Goal: Check status: Check status

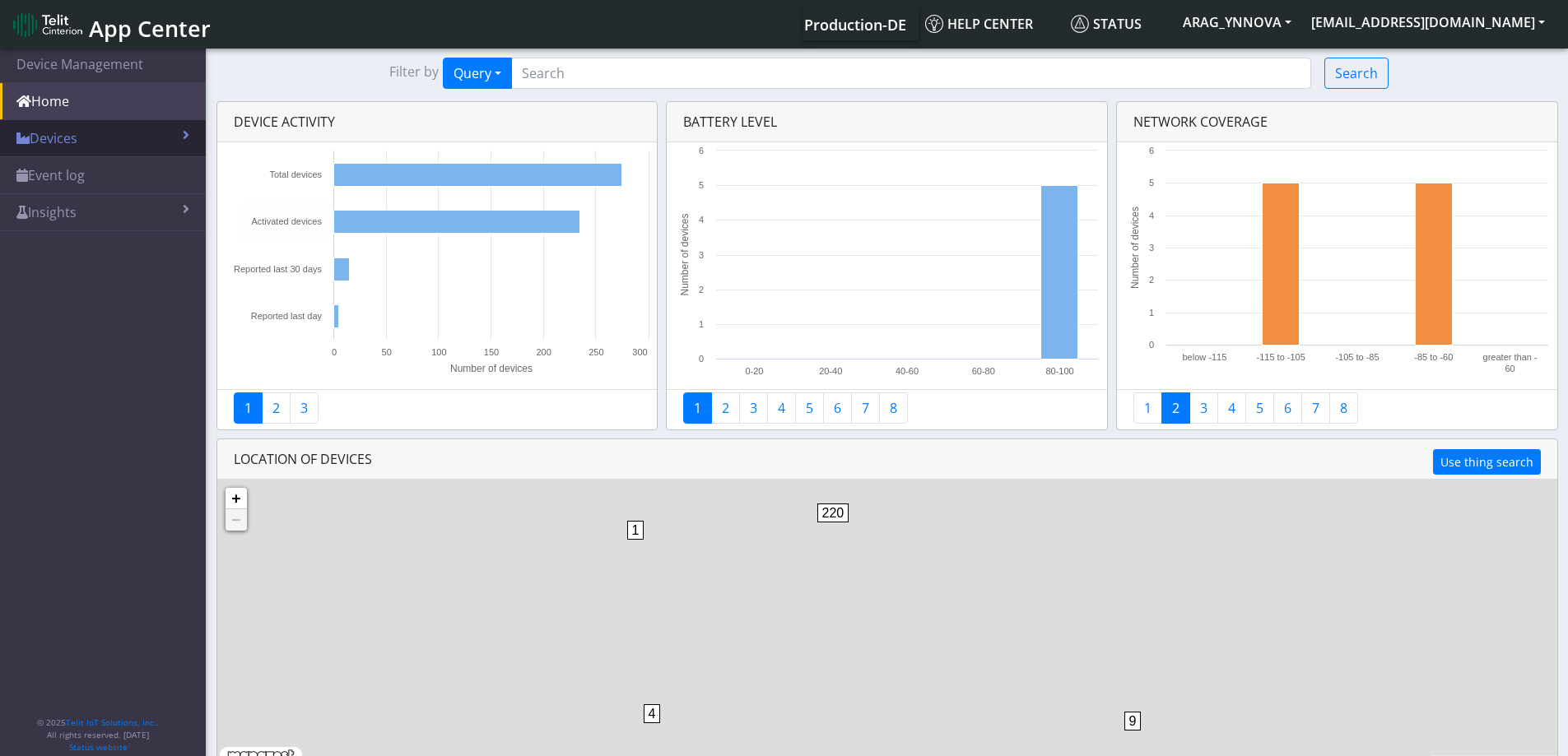
click at [63, 132] on link "Devices" at bounding box center [102, 139] width 206 height 36
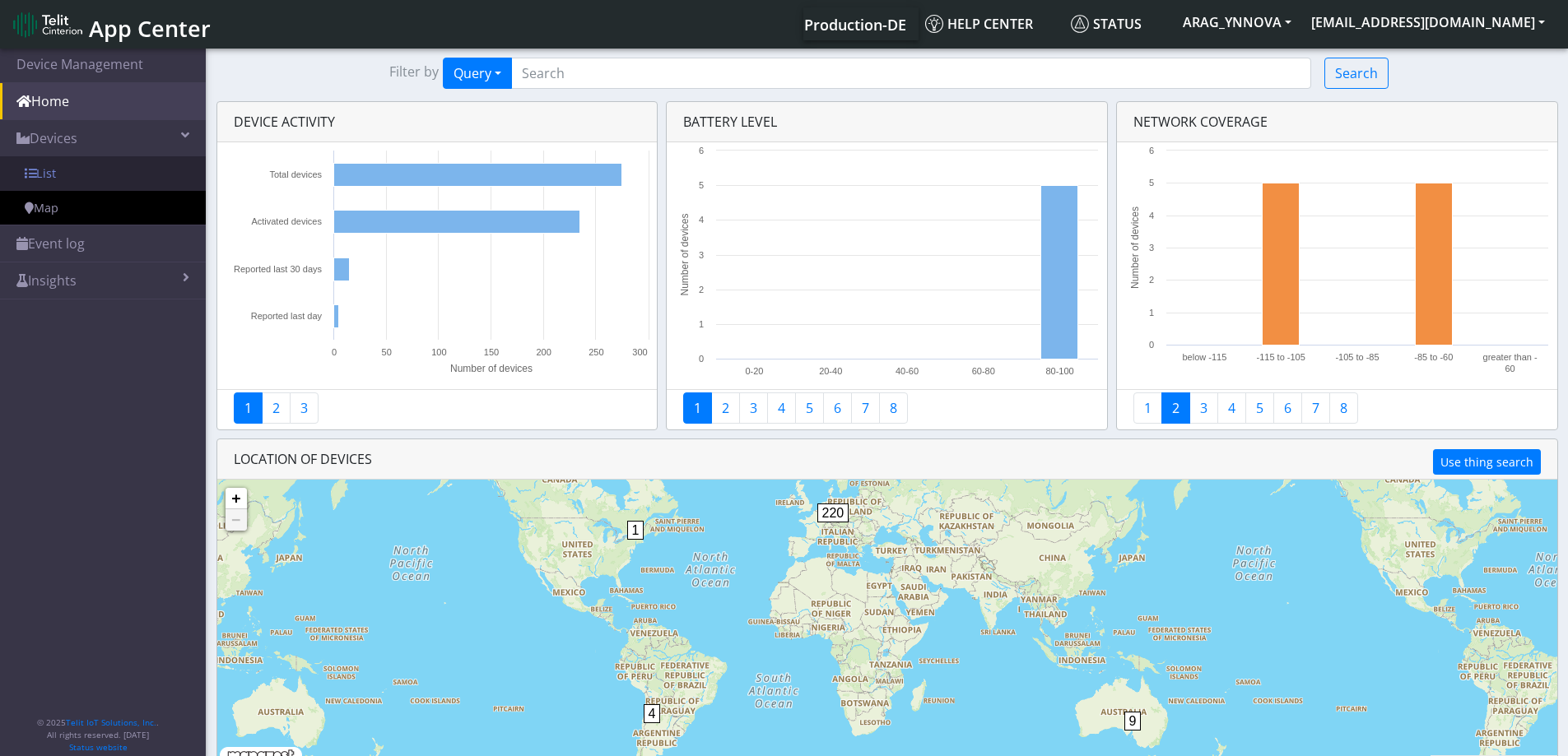
click at [69, 167] on link "List" at bounding box center [102, 173] width 206 height 35
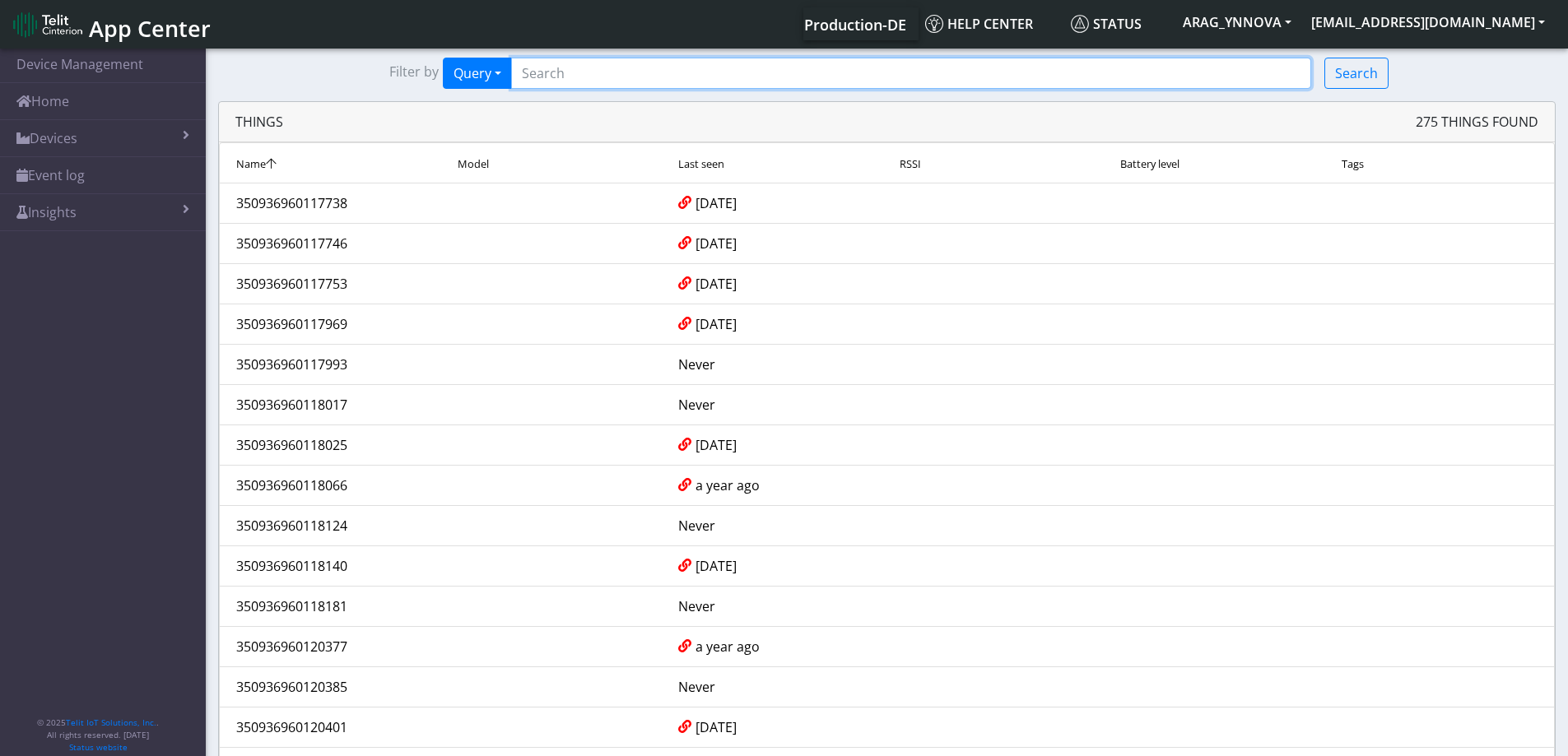
click at [574, 68] on input "Search..." at bounding box center [911, 73] width 800 height 31
type input "*443"
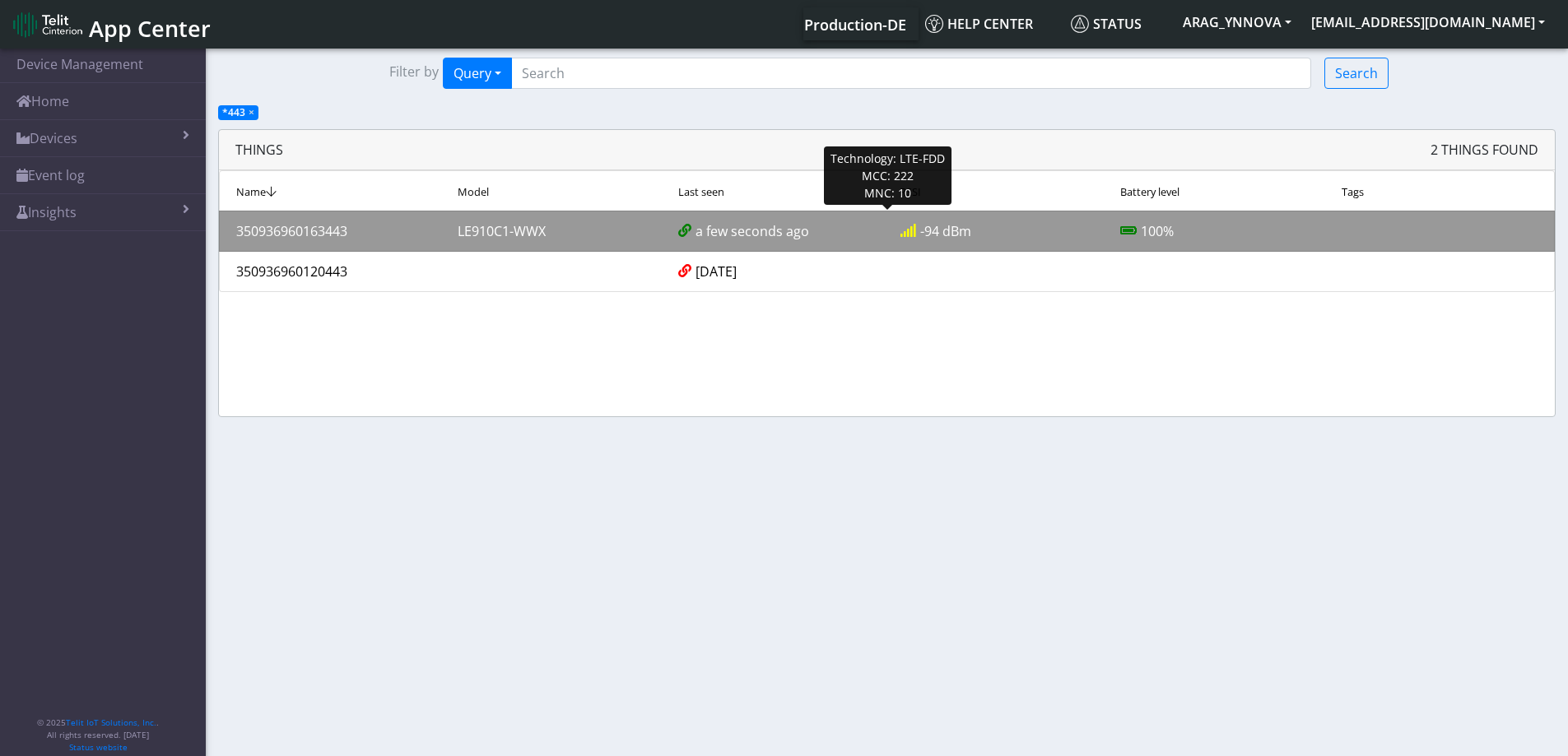
click at [346, 237] on div "350936960163443" at bounding box center [334, 231] width 221 height 20
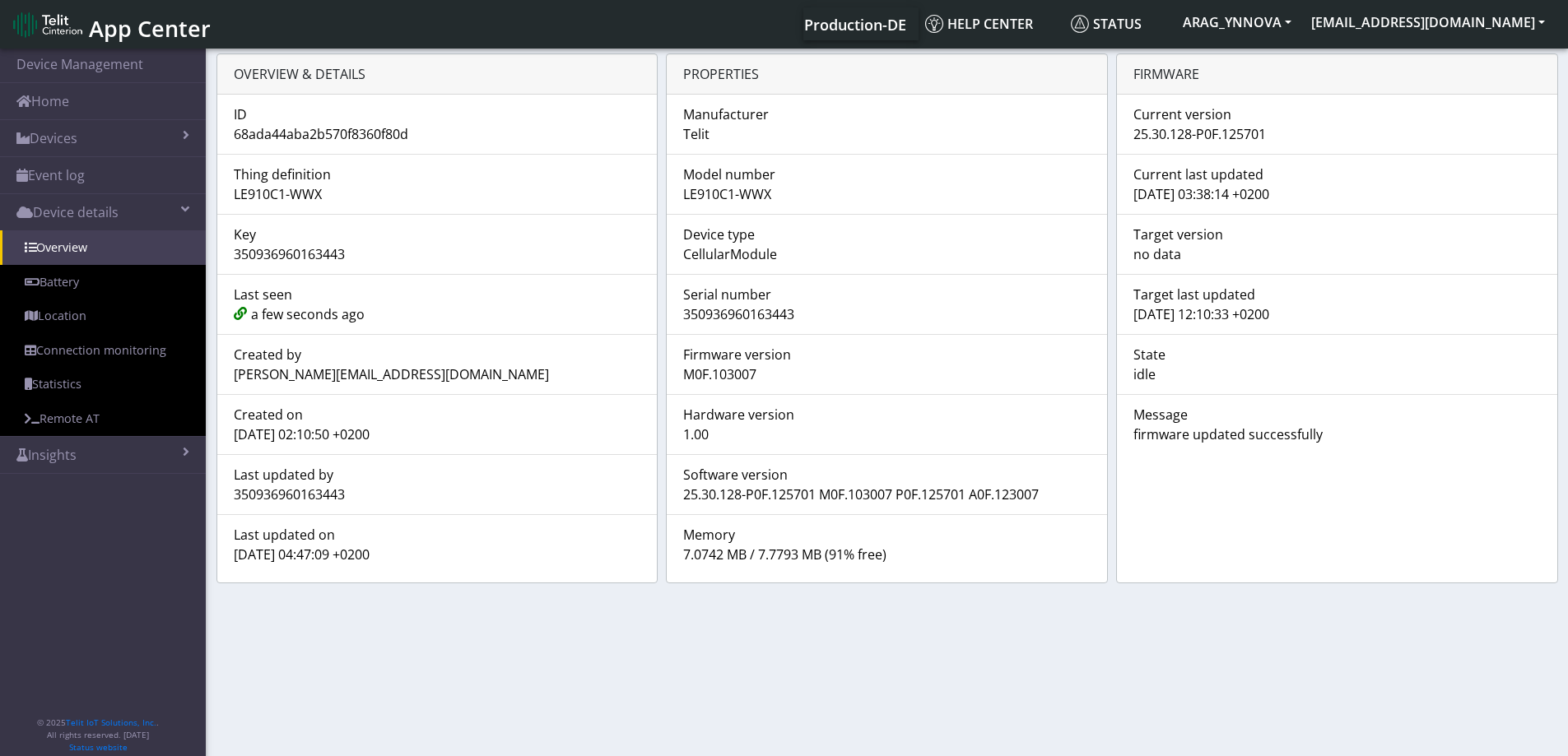
click at [234, 312] on span at bounding box center [240, 312] width 13 height 16
click at [242, 316] on span at bounding box center [240, 312] width 13 height 16
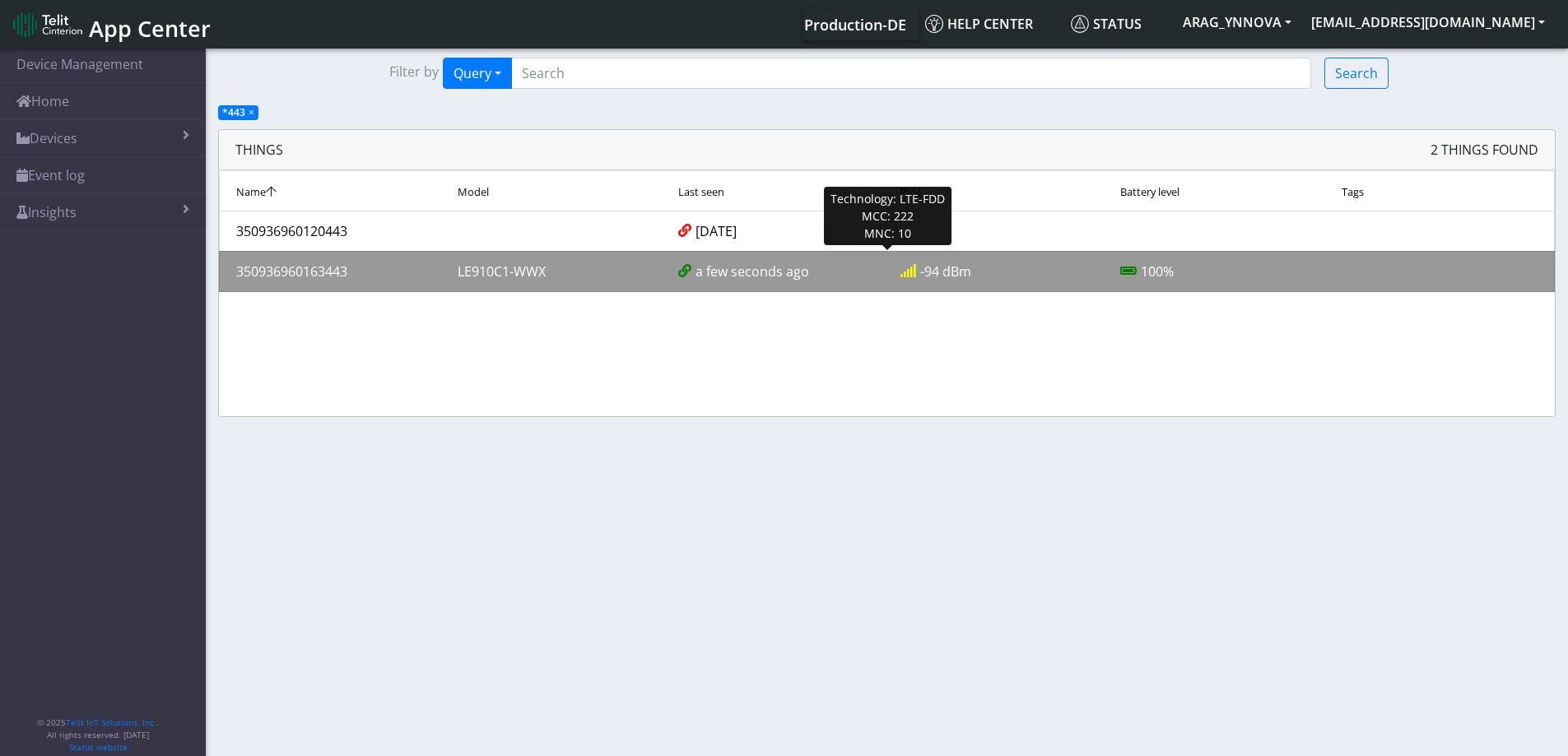
click at [683, 270] on span at bounding box center [684, 270] width 13 height 16
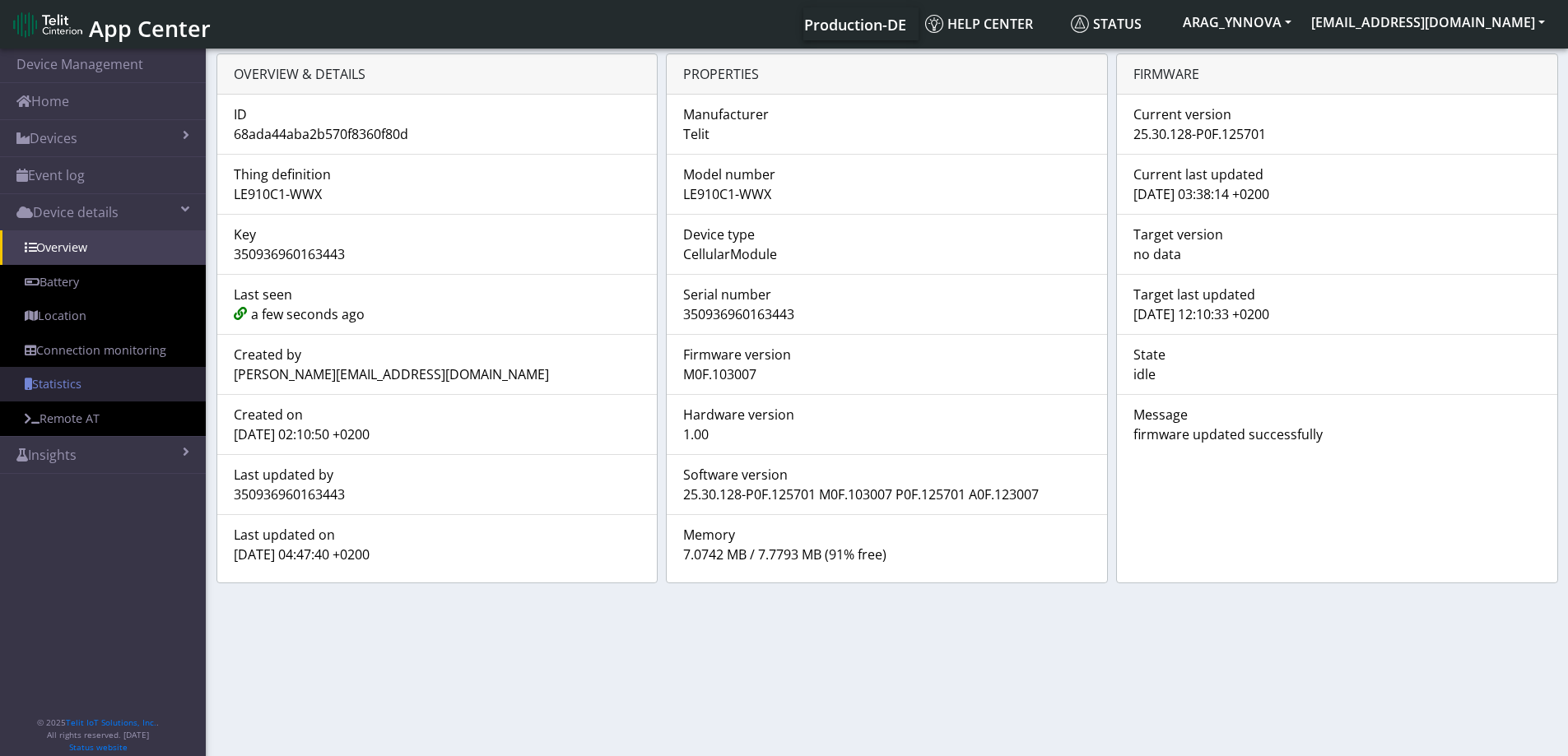
click at [64, 387] on link "Statistics" at bounding box center [102, 384] width 206 height 35
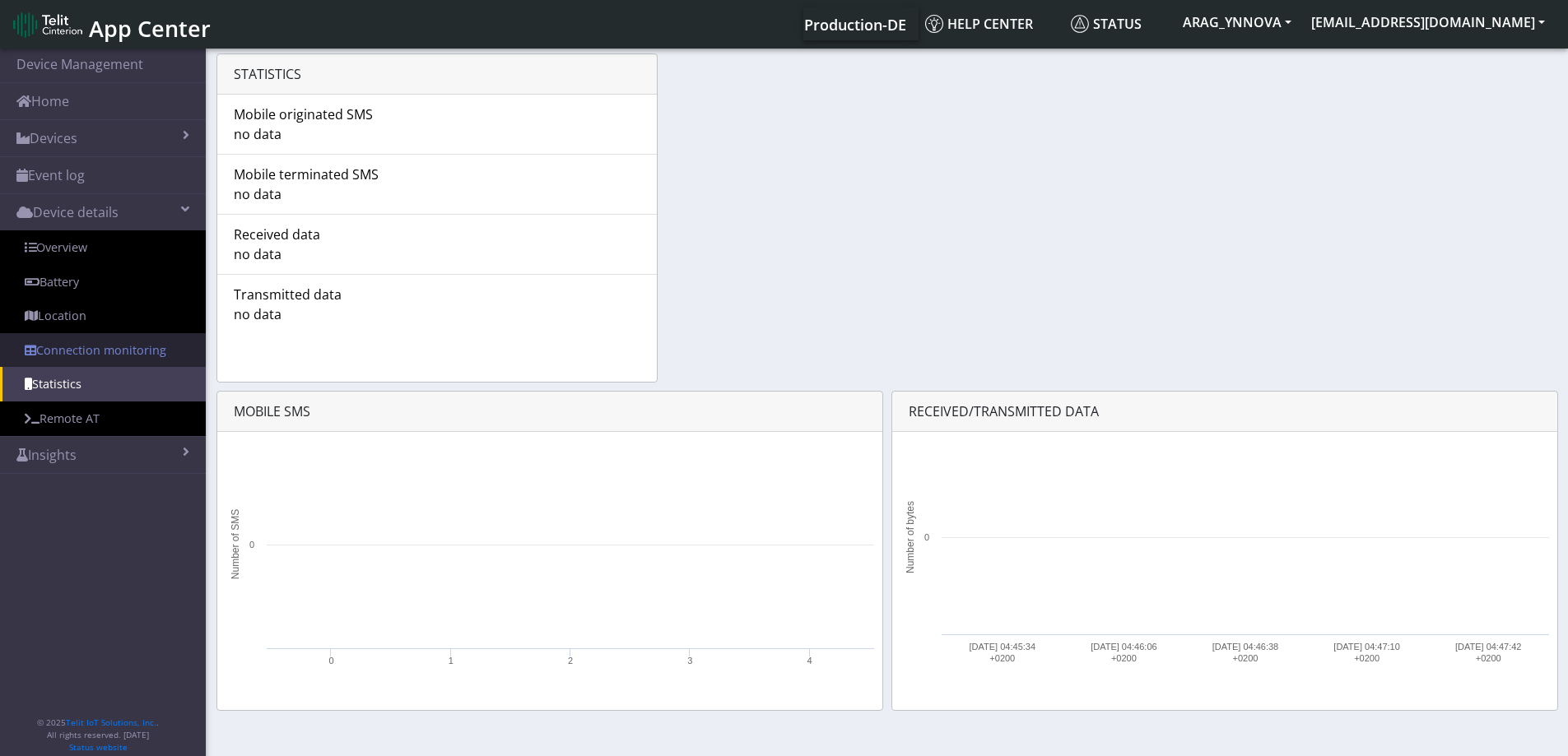
click at [83, 349] on link "Connection monitoring" at bounding box center [102, 350] width 206 height 35
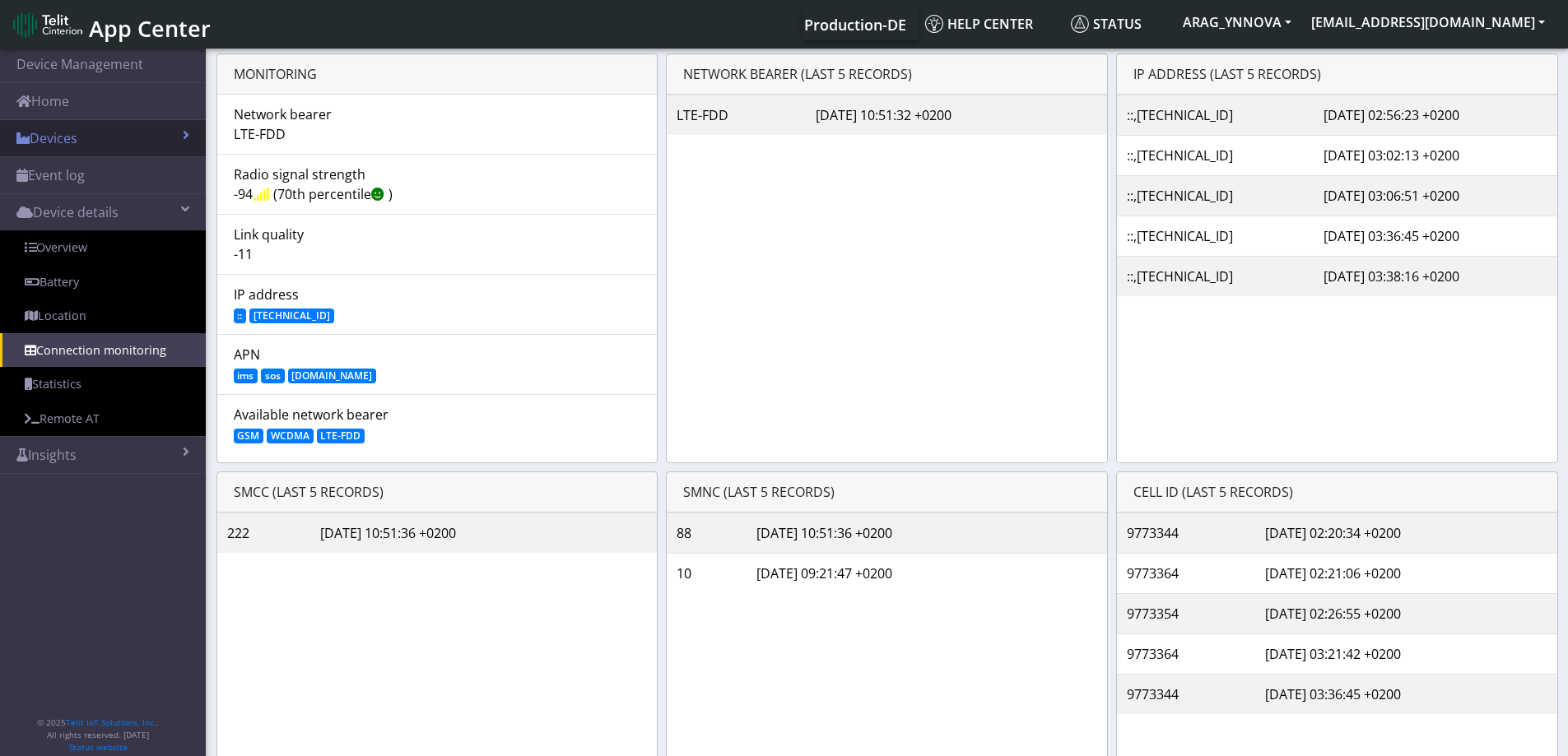
click at [116, 126] on link "Devices" at bounding box center [102, 139] width 206 height 36
